Goal: Task Accomplishment & Management: Manage account settings

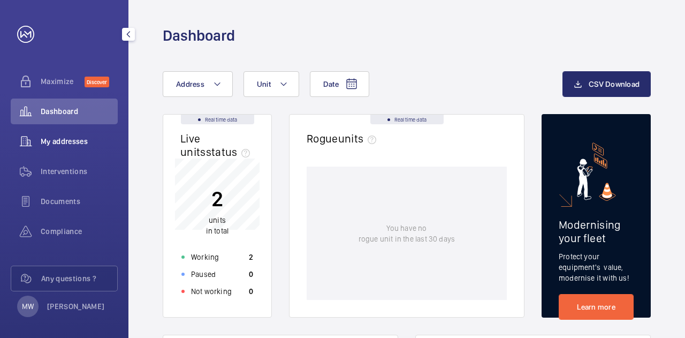
click at [54, 149] on div "My addresses" at bounding box center [64, 142] width 107 height 26
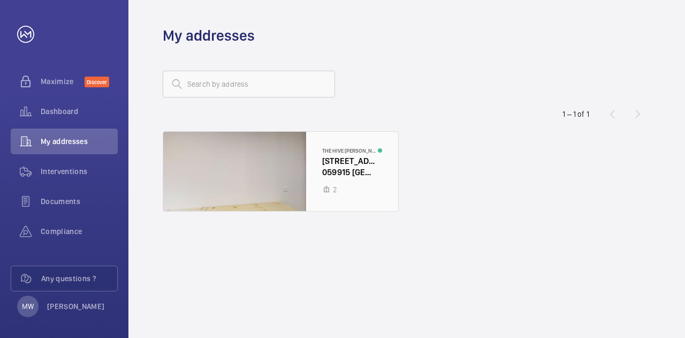
click at [233, 155] on div at bounding box center [280, 171] width 235 height 79
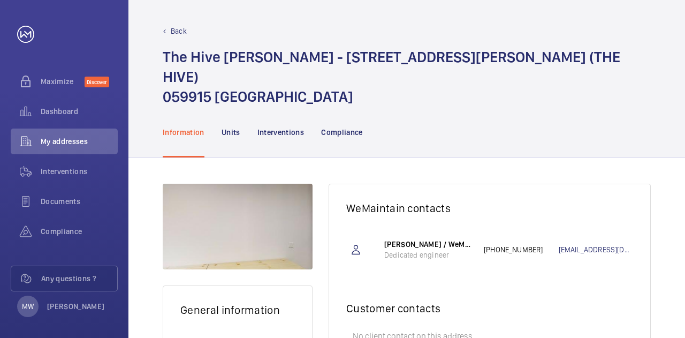
scroll to position [69, 0]
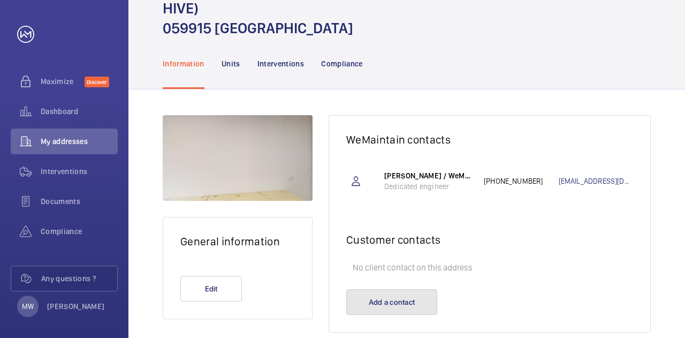
click at [378, 289] on button "Add a contact" at bounding box center [391, 302] width 91 height 26
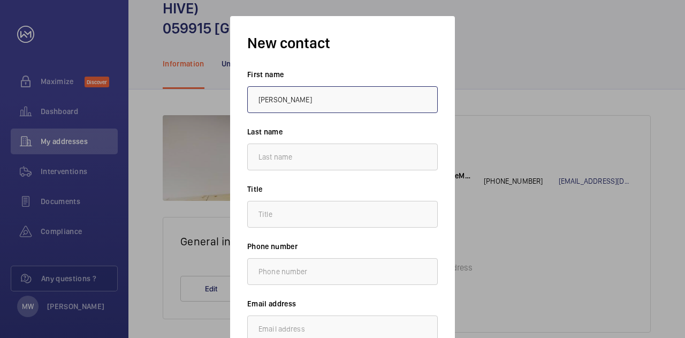
type input "[PERSON_NAME]"
click at [358, 218] on input "text" at bounding box center [342, 214] width 191 height 27
type input "Operations"
click at [362, 265] on input "text" at bounding box center [342, 271] width 191 height 27
paste input "9752 7616"
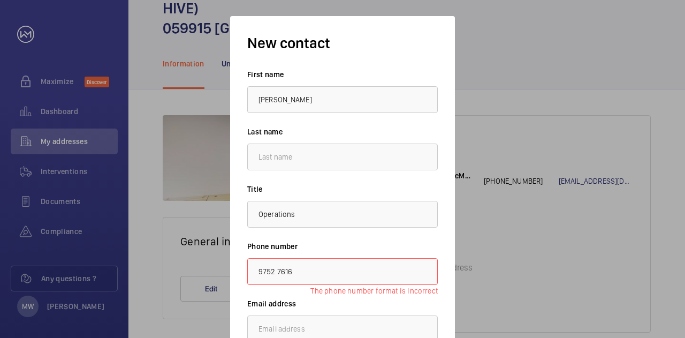
click at [257, 272] on input "9752 7616" at bounding box center [342, 271] width 191 height 27
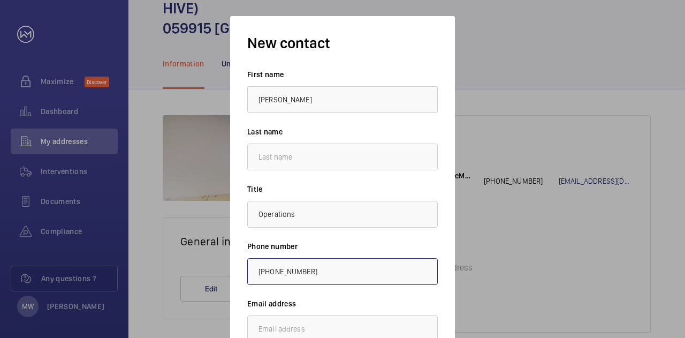
type input "[PHONE_NUMBER]"
click at [328, 321] on input "email" at bounding box center [342, 328] width 191 height 27
paste input "[EMAIL_ADDRESS][DOMAIN_NAME]"
type input "[EMAIL_ADDRESS][DOMAIN_NAME]"
click at [329, 305] on label "Email address" at bounding box center [342, 303] width 191 height 11
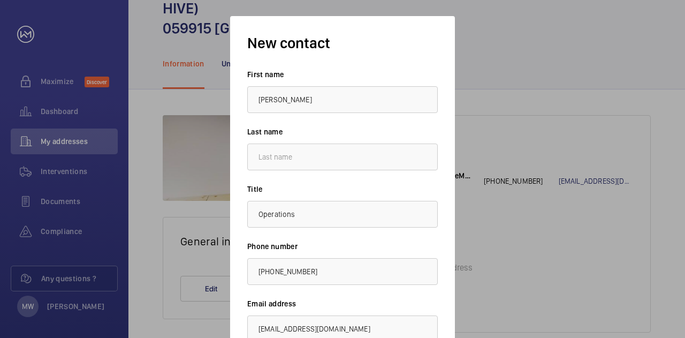
click at [440, 254] on div "New contact First name [PERSON_NAME] Last name Title Operations Phone number [P…" at bounding box center [342, 211] width 225 height 390
click at [410, 329] on input "[EMAIL_ADDRESS][DOMAIN_NAME]" at bounding box center [342, 328] width 191 height 27
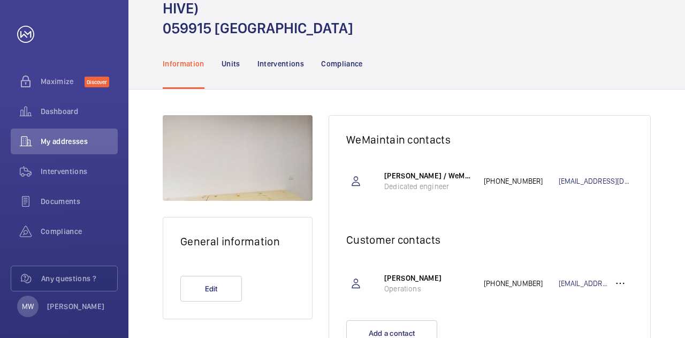
scroll to position [100, 0]
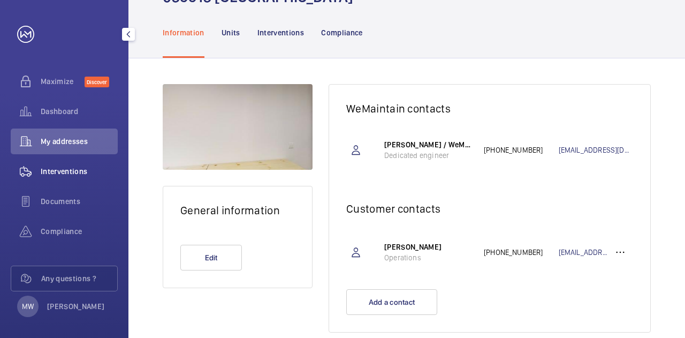
click at [58, 170] on span "Interventions" at bounding box center [79, 171] width 77 height 11
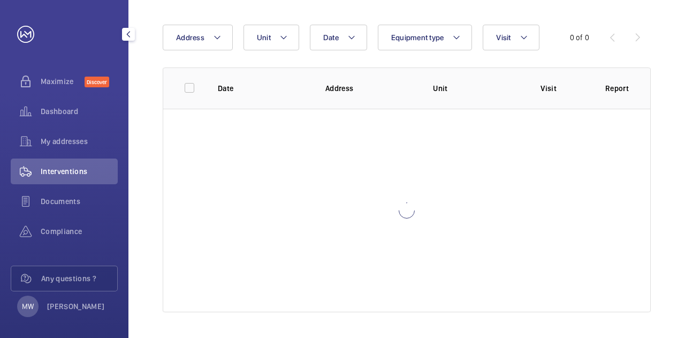
scroll to position [58, 0]
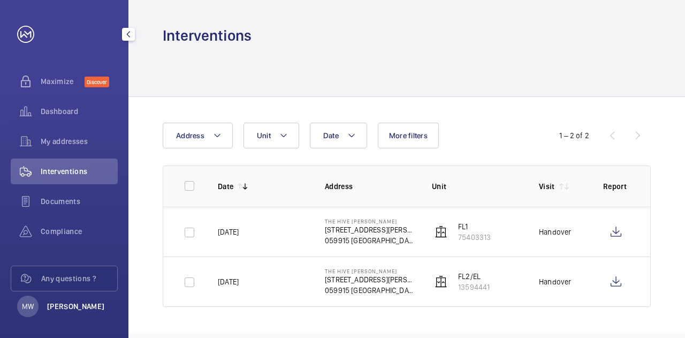
click at [63, 307] on p "[PERSON_NAME]" at bounding box center [76, 306] width 58 height 11
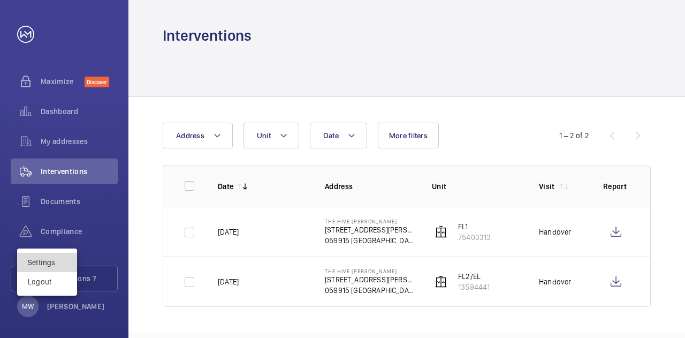
click at [46, 260] on link "Settings" at bounding box center [41, 262] width 27 height 9
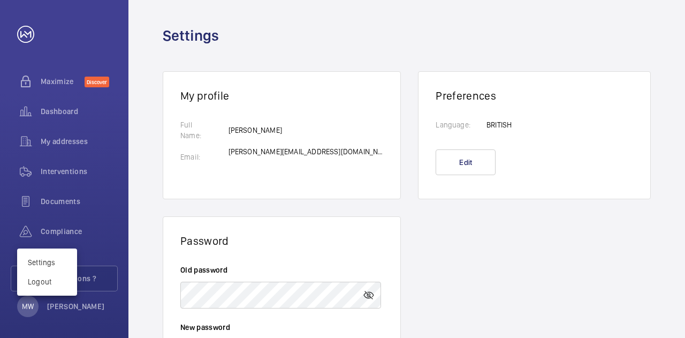
click at [153, 187] on div at bounding box center [342, 169] width 685 height 338
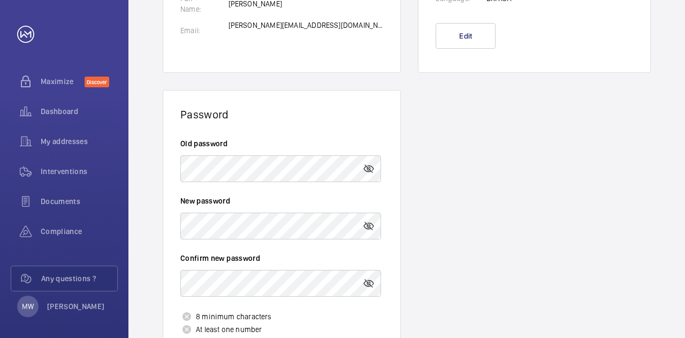
scroll to position [126, 0]
drag, startPoint x: 230, startPoint y: 16, endPoint x: 143, endPoint y: 99, distance: 120.4
click at [143, 99] on wm-front-profile "My profile Full Name: Email: [PERSON_NAME] [PERSON_NAME][EMAIL_ADDRESS][DOMAIN_…" at bounding box center [407, 176] width 557 height 512
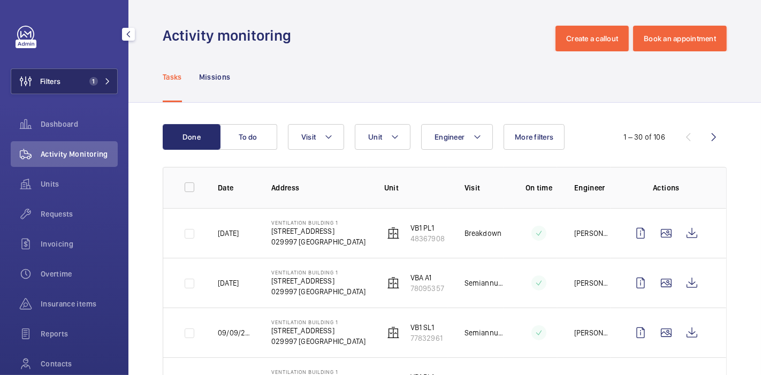
click at [90, 80] on span "1" at bounding box center [93, 81] width 9 height 9
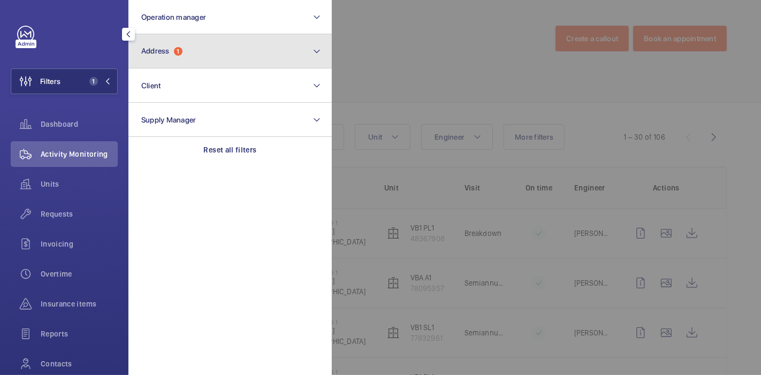
click at [181, 58] on button "Address 1" at bounding box center [230, 51] width 203 height 34
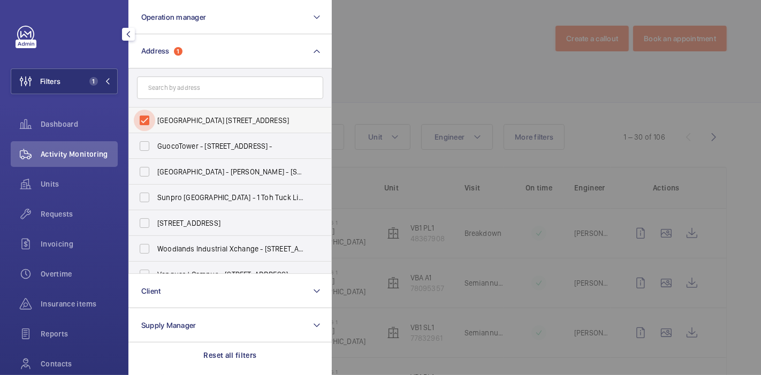
click at [150, 122] on input "Ventilation Building 1 - 210 Marina East Drive, SINGAPORE 029997" at bounding box center [144, 120] width 21 height 21
checkbox input "false"
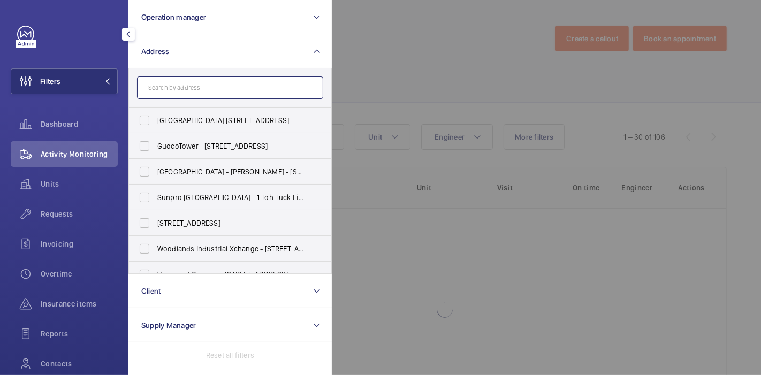
click at [180, 90] on input "text" at bounding box center [230, 88] width 186 height 22
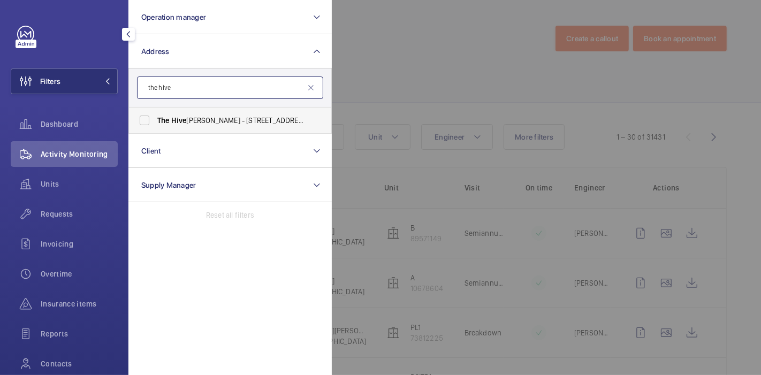
type input "the hive"
click at [179, 127] on label "The Hive Carpenter - 36 Carpenter St ( THE HIVE ), SINGAPORE 059915" at bounding box center [222, 121] width 186 height 26
click at [155, 127] on input "The Hive Carpenter - 36 Carpenter St ( THE HIVE ), SINGAPORE 059915" at bounding box center [144, 120] width 21 height 21
checkbox input "true"
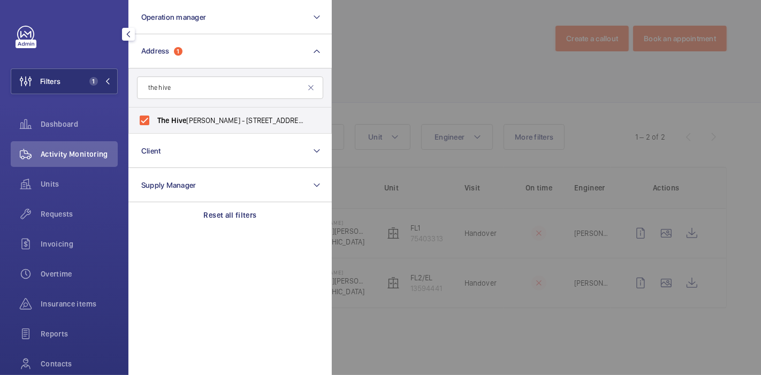
click at [364, 49] on div at bounding box center [712, 187] width 761 height 375
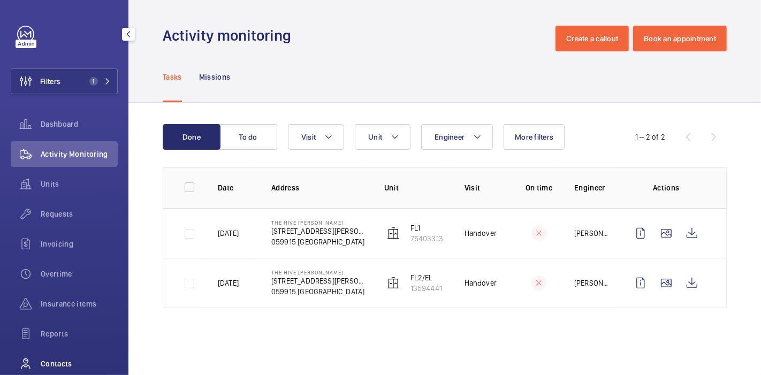
click at [55, 363] on span "Contacts" at bounding box center [79, 364] width 77 height 11
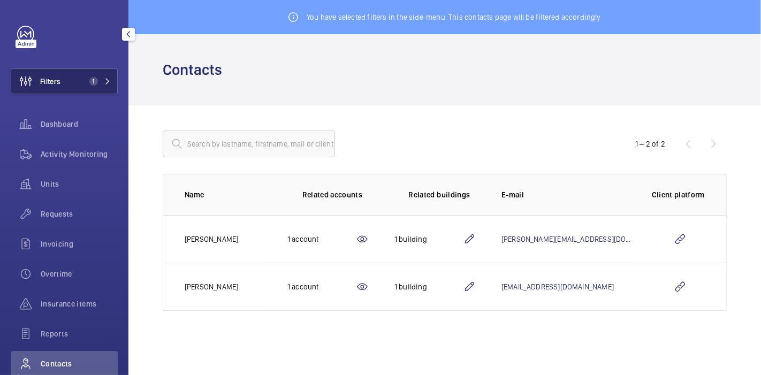
click at [97, 77] on span "1" at bounding box center [98, 81] width 26 height 9
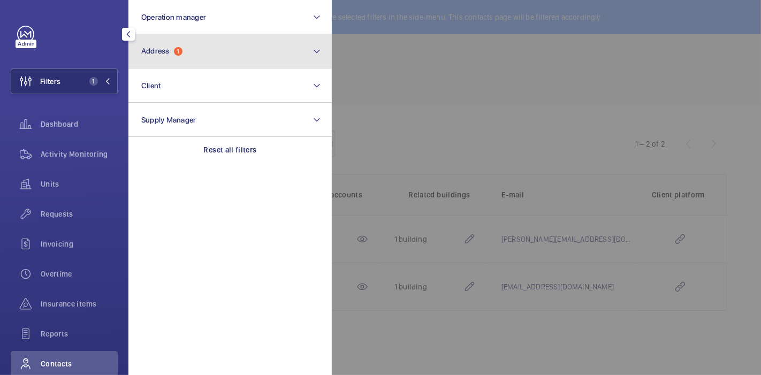
click at [161, 60] on button "Address 1" at bounding box center [230, 51] width 203 height 34
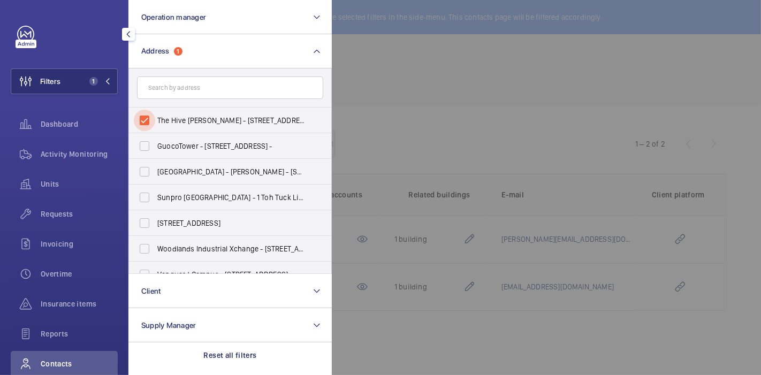
click at [143, 124] on input "The Hive Carpenter - 36 Carpenter St (THE HIVE), SINGAPORE 059915" at bounding box center [144, 120] width 21 height 21
checkbox input "false"
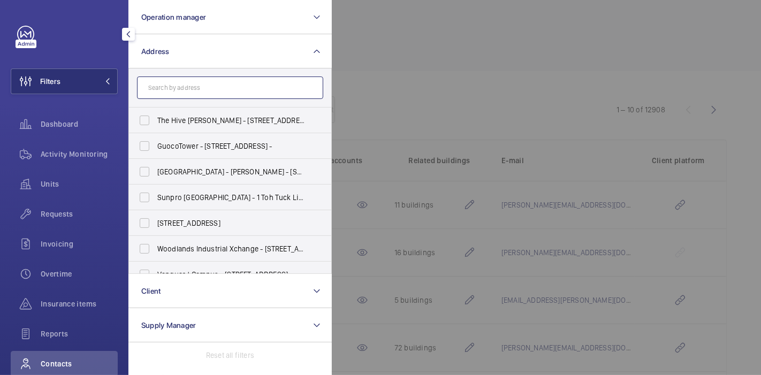
click at [168, 97] on input "text" at bounding box center [230, 88] width 186 height 22
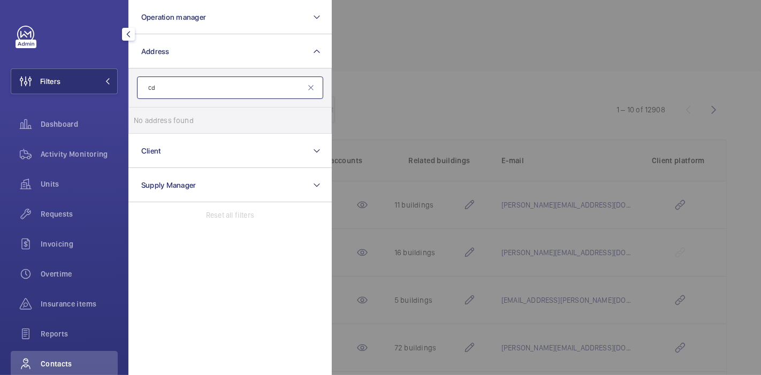
type input "c"
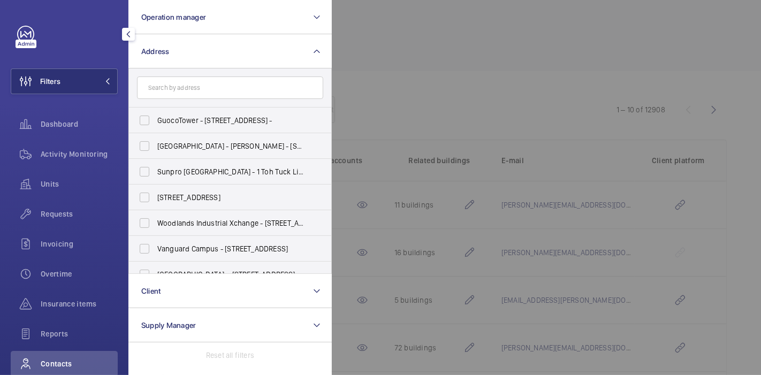
click at [564, 37] on div at bounding box center [712, 187] width 761 height 375
